Goal: Task Accomplishment & Management: Manage account settings

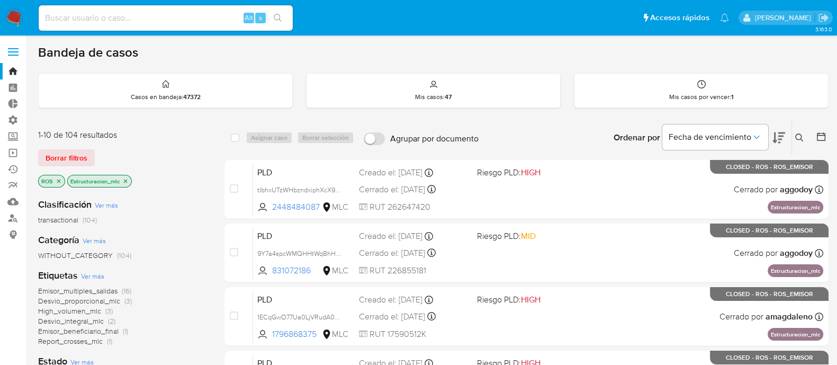
click at [127, 179] on icon "close-filter" at bounding box center [125, 181] width 6 height 6
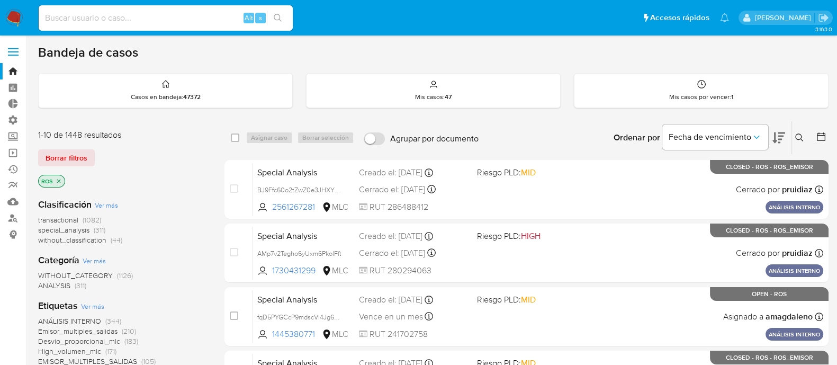
click at [58, 182] on icon "close-filter" at bounding box center [59, 181] width 6 height 6
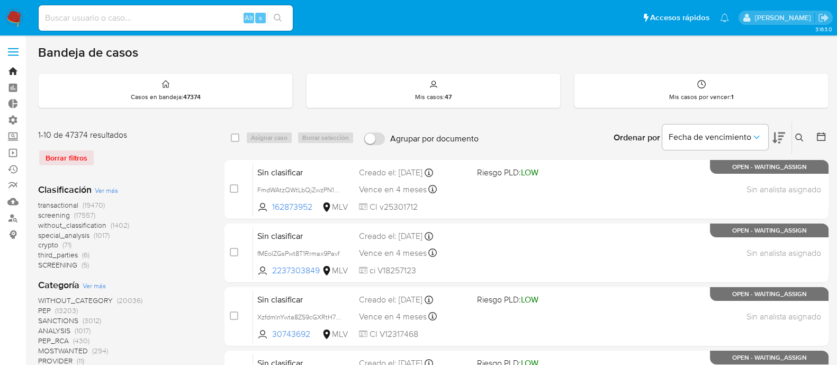
click at [12, 70] on link "Bandeja" at bounding box center [63, 71] width 126 height 16
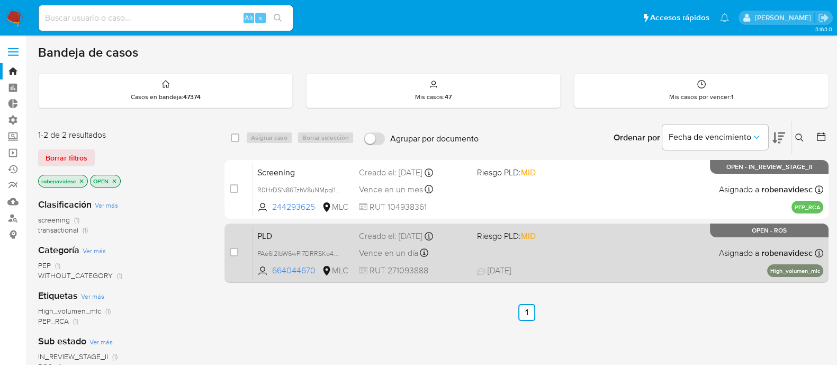
click at [533, 237] on span "MID" at bounding box center [528, 236] width 15 height 12
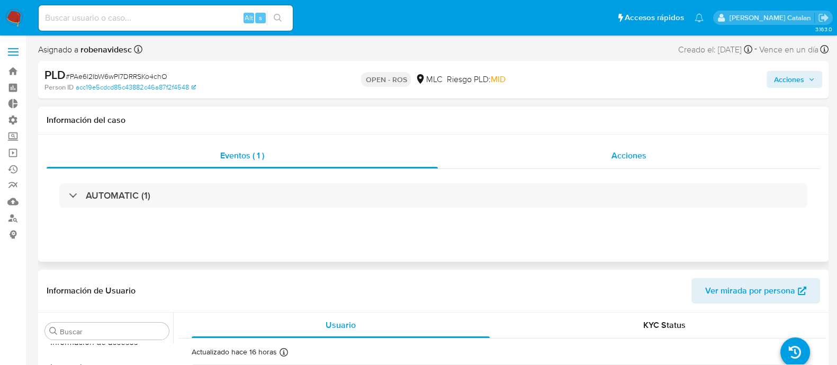
scroll to position [524, 0]
click at [605, 150] on div "Acciones" at bounding box center [629, 155] width 382 height 25
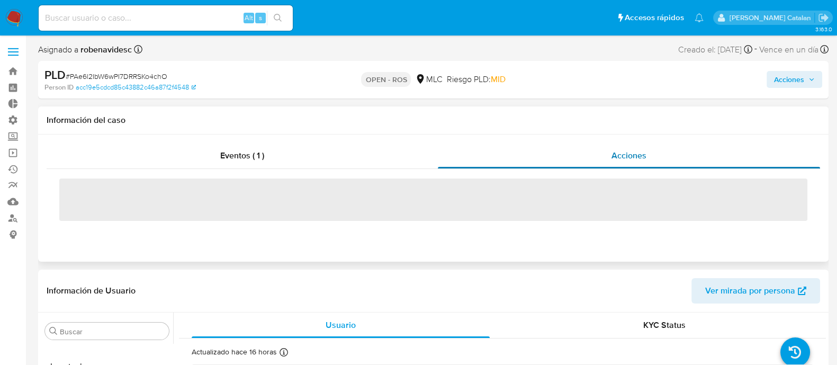
select select "10"
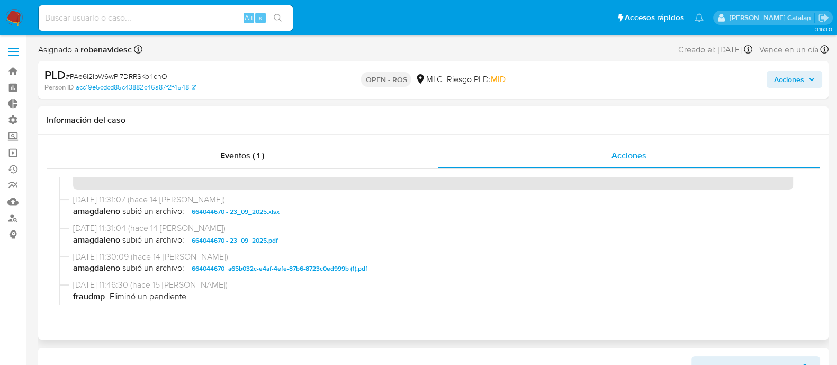
scroll to position [347, 0]
